Goal: Find specific page/section: Find specific page/section

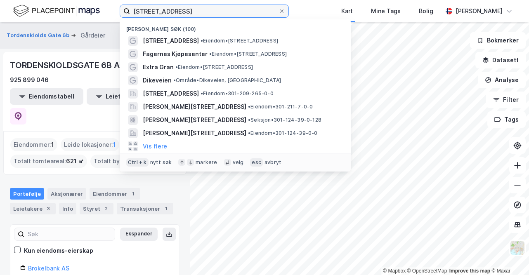
click at [160, 11] on input "[STREET_ADDRESS]" at bounding box center [204, 11] width 149 height 12
drag, startPoint x: 201, startPoint y: 13, endPoint x: 62, endPoint y: 7, distance: 138.8
click at [62, 7] on div "[STREET_ADDRESS] • Eiendom • [STREET_ADDRESS] • Eiendom • [STREET_ADDRESS] Extr…" at bounding box center [264, 11] width 529 height 22
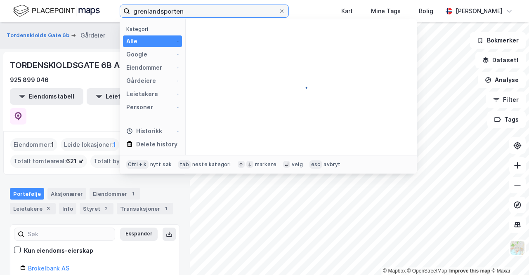
type input "grenlandsporten"
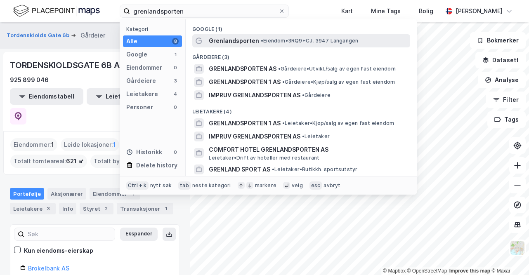
click at [247, 44] on span "Grenlandsporten" at bounding box center [234, 41] width 50 height 10
